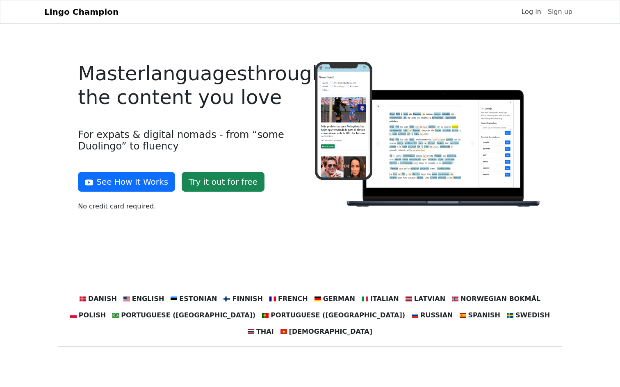
click at [534, 14] on link "Log in" at bounding box center [531, 12] width 26 height 16
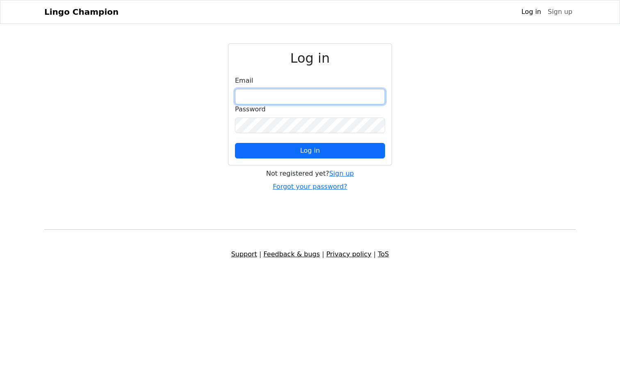
click at [252, 101] on input "email" at bounding box center [310, 97] width 150 height 16
type input "**********"
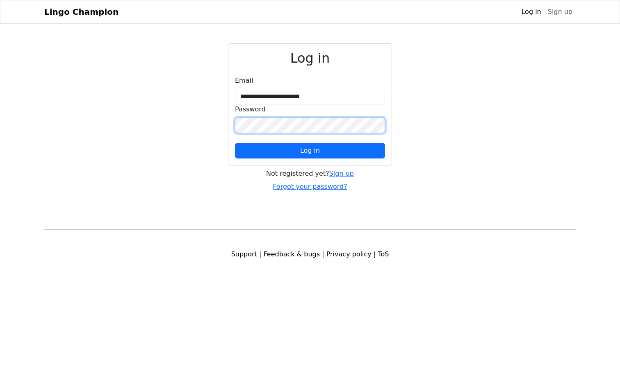
click at [235, 143] on button "Log in" at bounding box center [310, 151] width 150 height 16
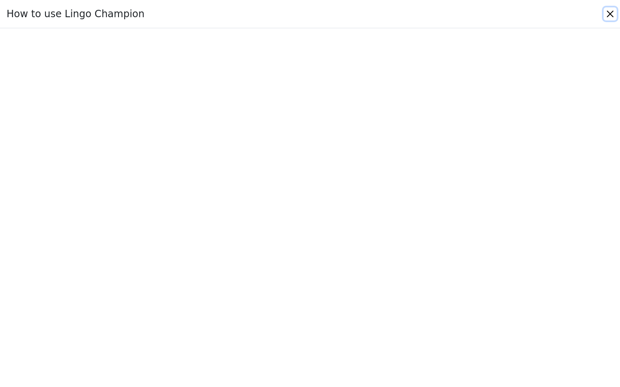
click at [616, 15] on button "Close" at bounding box center [609, 13] width 13 height 13
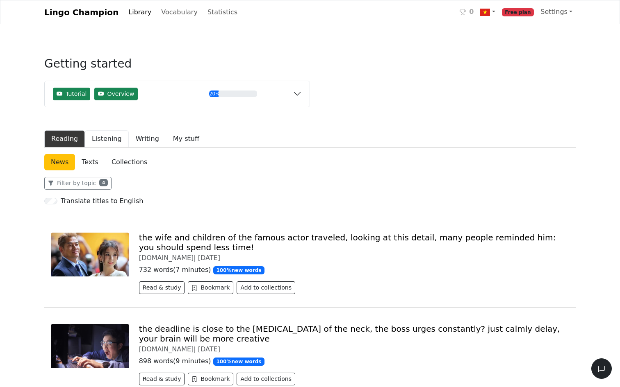
click at [101, 143] on button "Listening" at bounding box center [107, 138] width 44 height 17
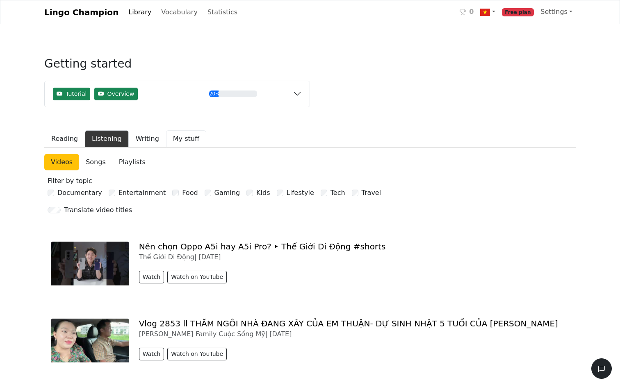
click at [175, 144] on button "My stuff" at bounding box center [186, 138] width 40 height 17
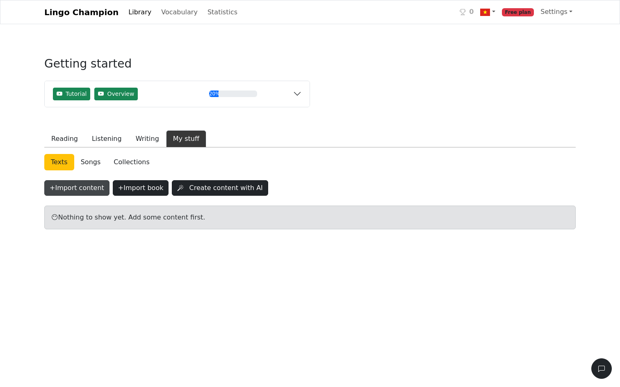
click at [82, 188] on button "+ Import content" at bounding box center [76, 188] width 65 height 16
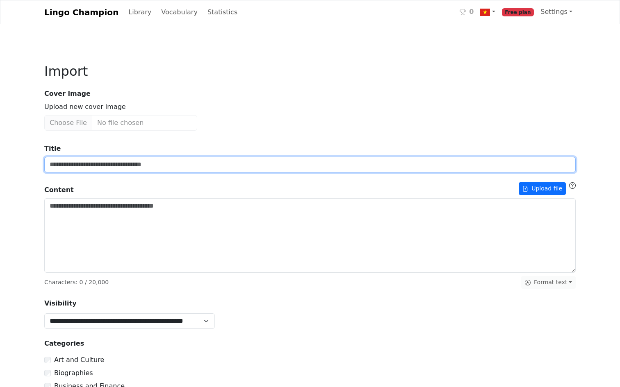
click at [136, 170] on input "Title" at bounding box center [309, 165] width 531 height 16
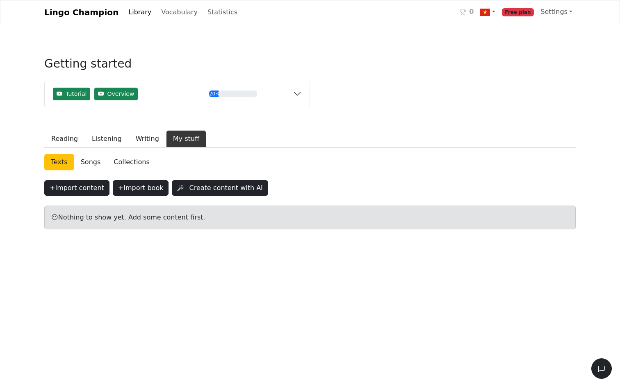
click at [90, 162] on link "Songs" at bounding box center [90, 162] width 33 height 16
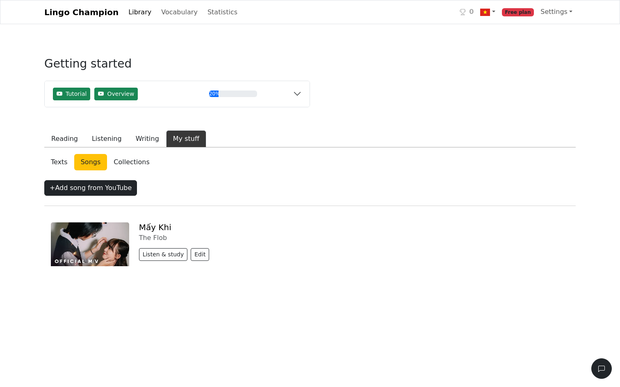
click at [121, 164] on link "Collections" at bounding box center [131, 162] width 49 height 16
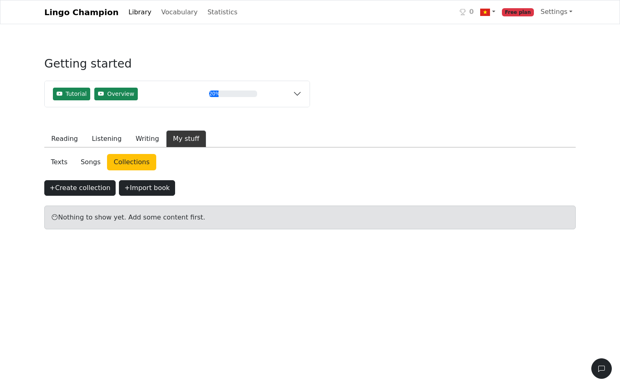
click at [90, 159] on link "Songs" at bounding box center [90, 162] width 33 height 16
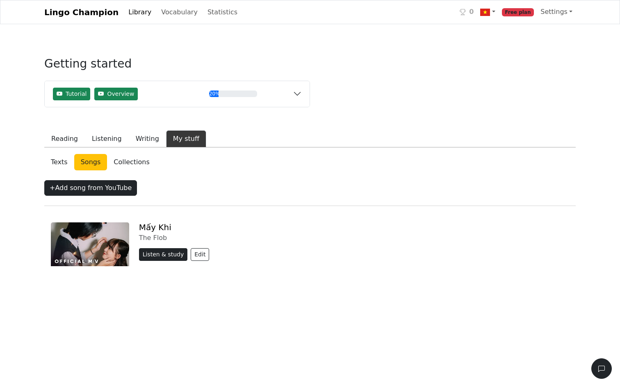
click at [158, 257] on button "Listen & study" at bounding box center [163, 254] width 49 height 13
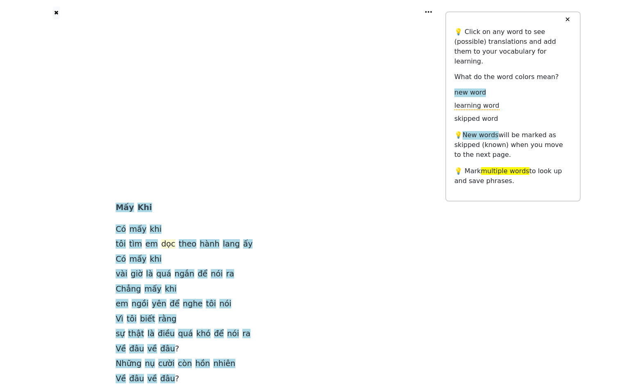
click at [175, 244] on span "dọc" at bounding box center [168, 244] width 14 height 10
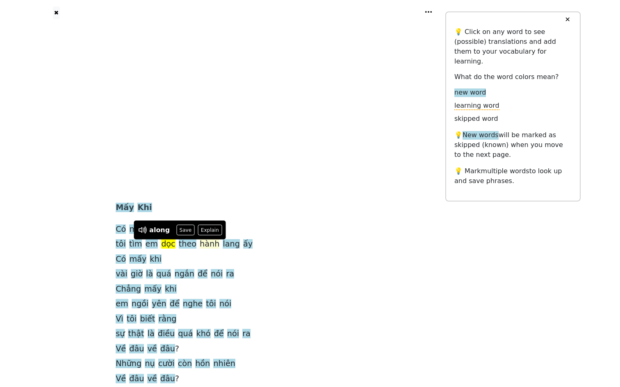
click at [208, 244] on span "hành" at bounding box center [210, 244] width 20 height 10
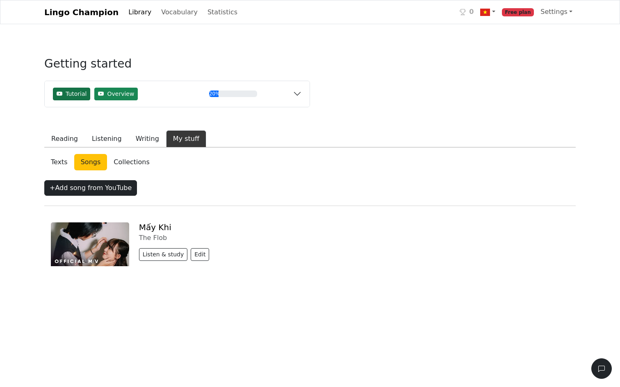
click at [66, 92] on span "Tutorial" at bounding box center [76, 94] width 21 height 9
